Goal: Understand process/instructions

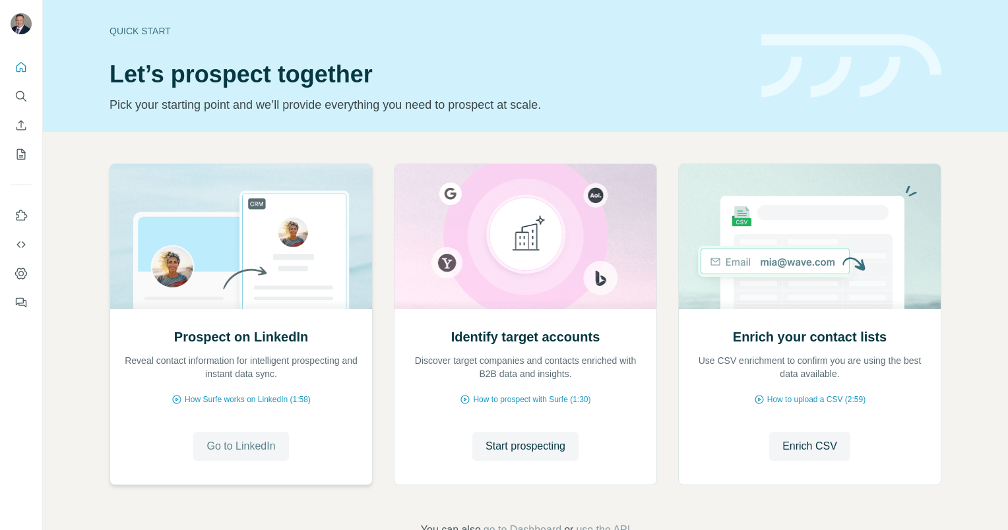
click at [236, 452] on span "Go to LinkedIn" at bounding box center [240, 447] width 69 height 16
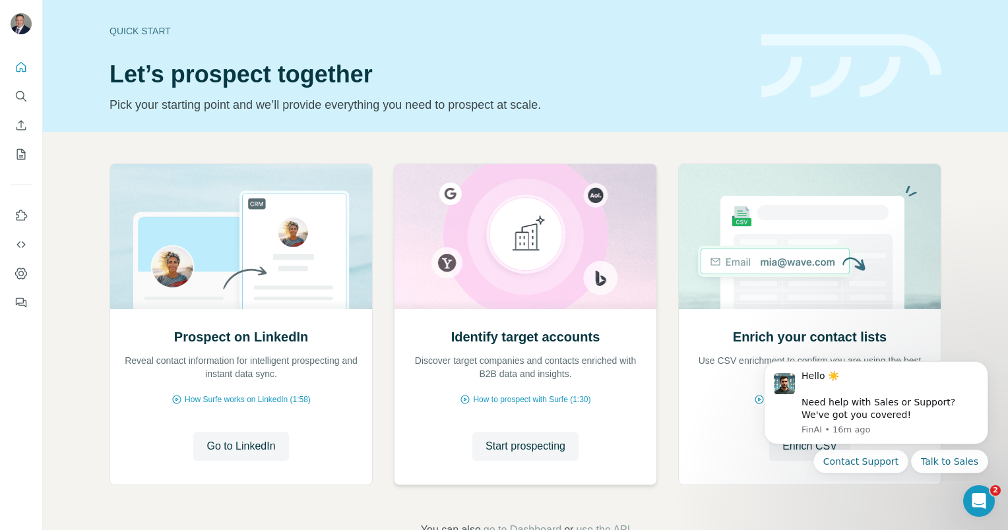
scroll to position [40, 0]
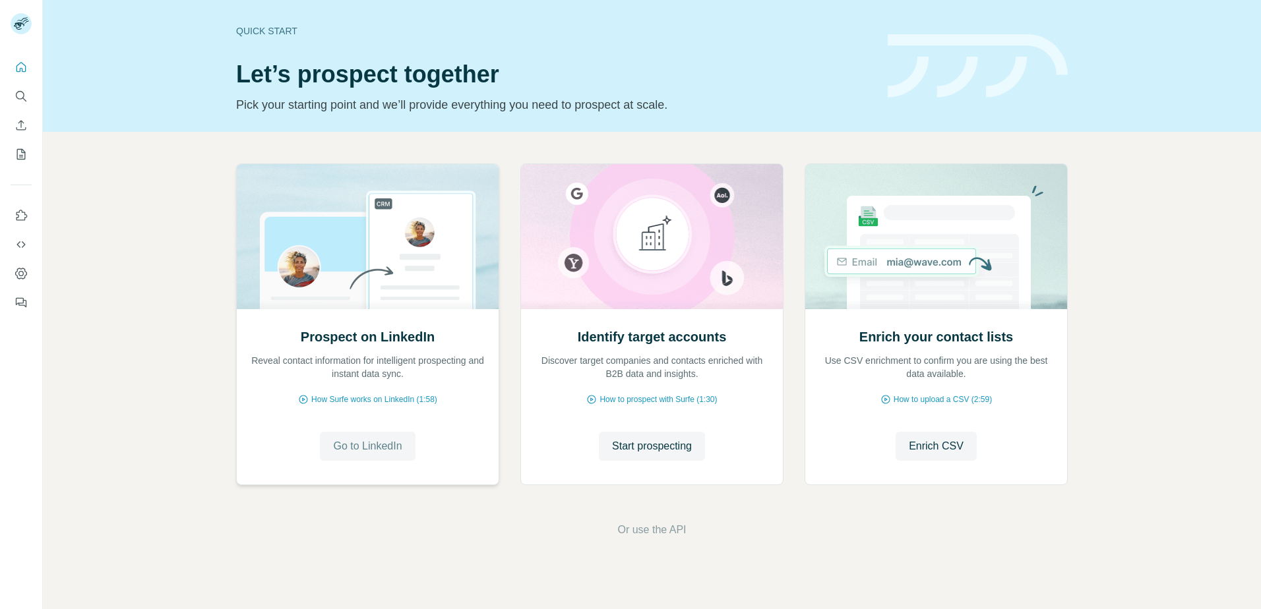
click at [345, 447] on span "Go to LinkedIn" at bounding box center [367, 447] width 69 height 16
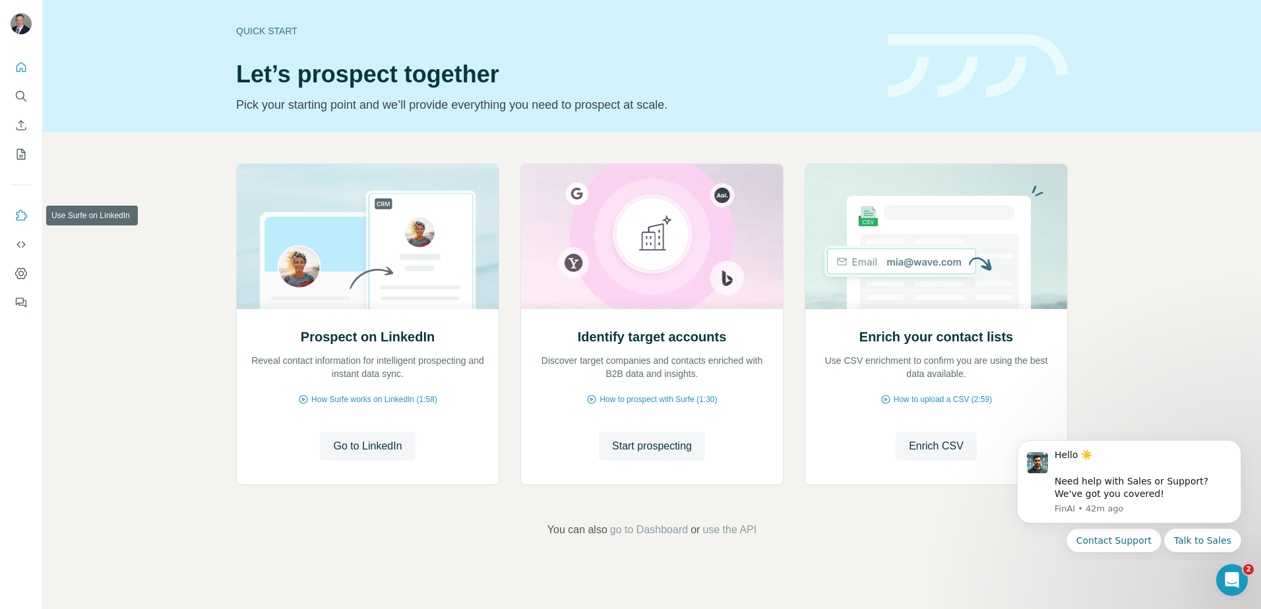
click at [22, 214] on icon "Use Surfe on LinkedIn" at bounding box center [21, 215] width 13 height 13
click at [733, 531] on span "use the API" at bounding box center [729, 530] width 54 height 16
